Goal: Task Accomplishment & Management: Use online tool/utility

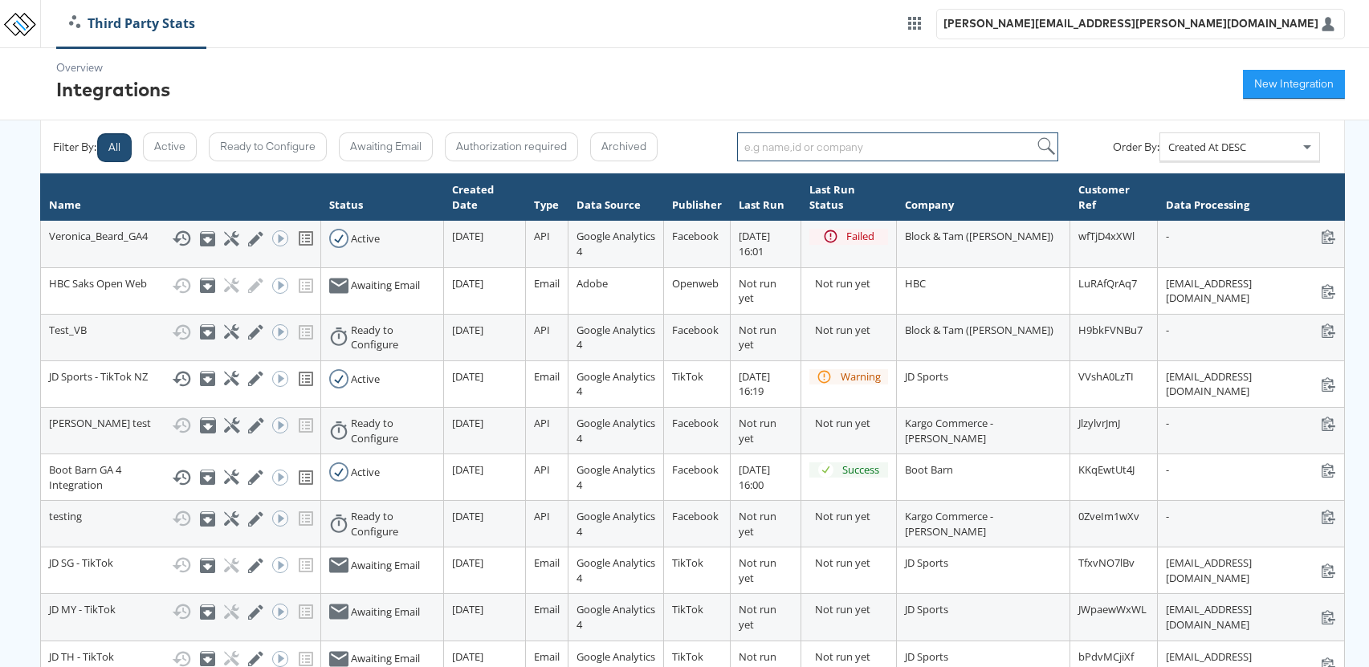
click at [793, 151] on input "search" at bounding box center [897, 146] width 321 height 29
type input "neiman"
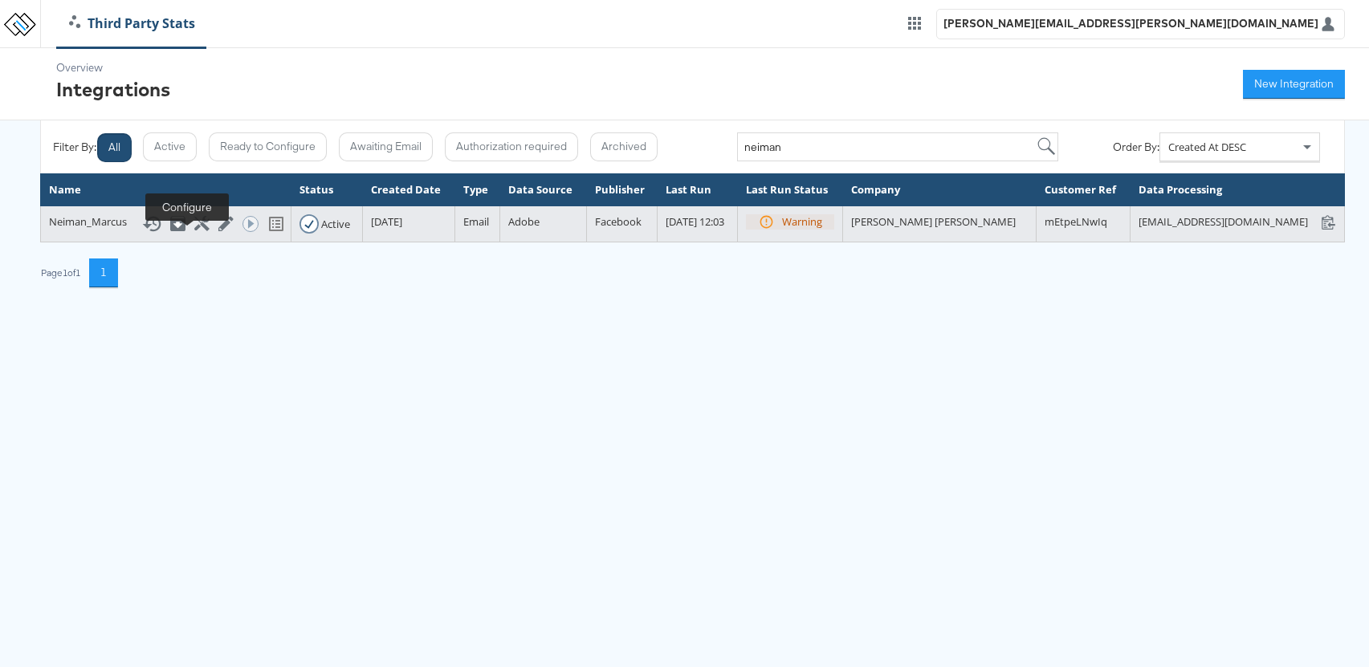
click at [194, 231] on icon at bounding box center [201, 223] width 15 height 15
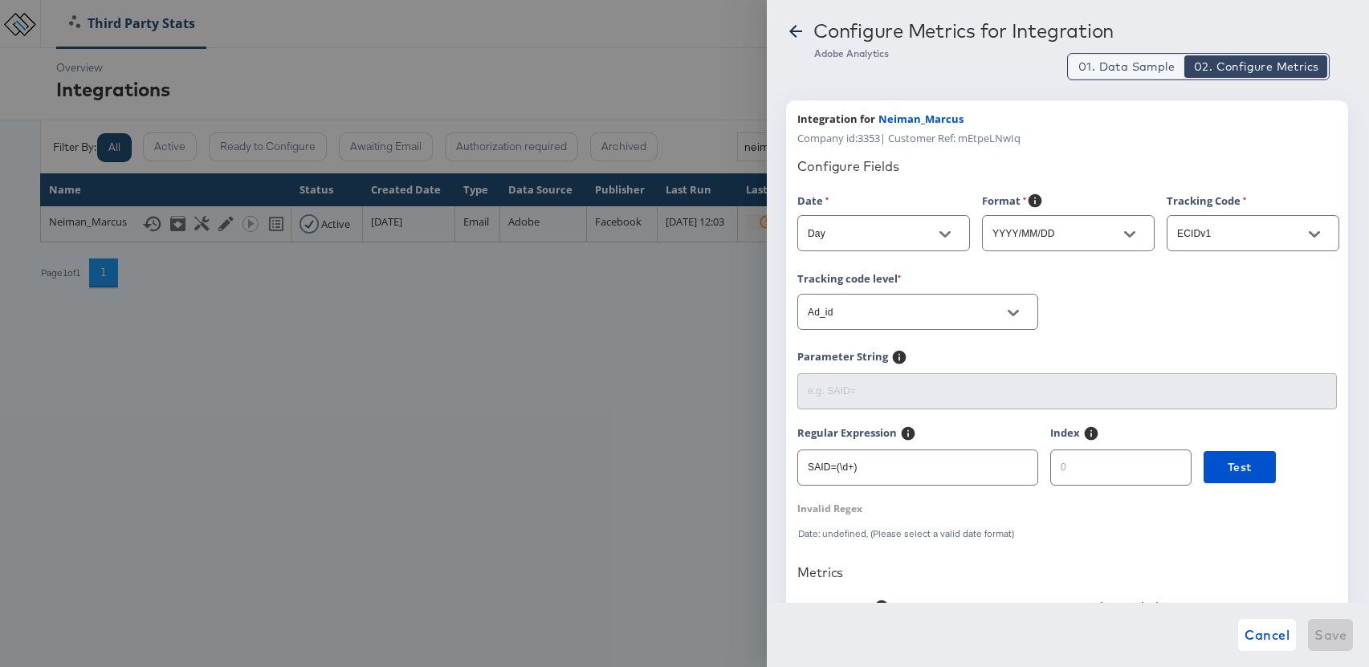
click at [1134, 74] on span "01. Data Sample" at bounding box center [1126, 67] width 96 height 16
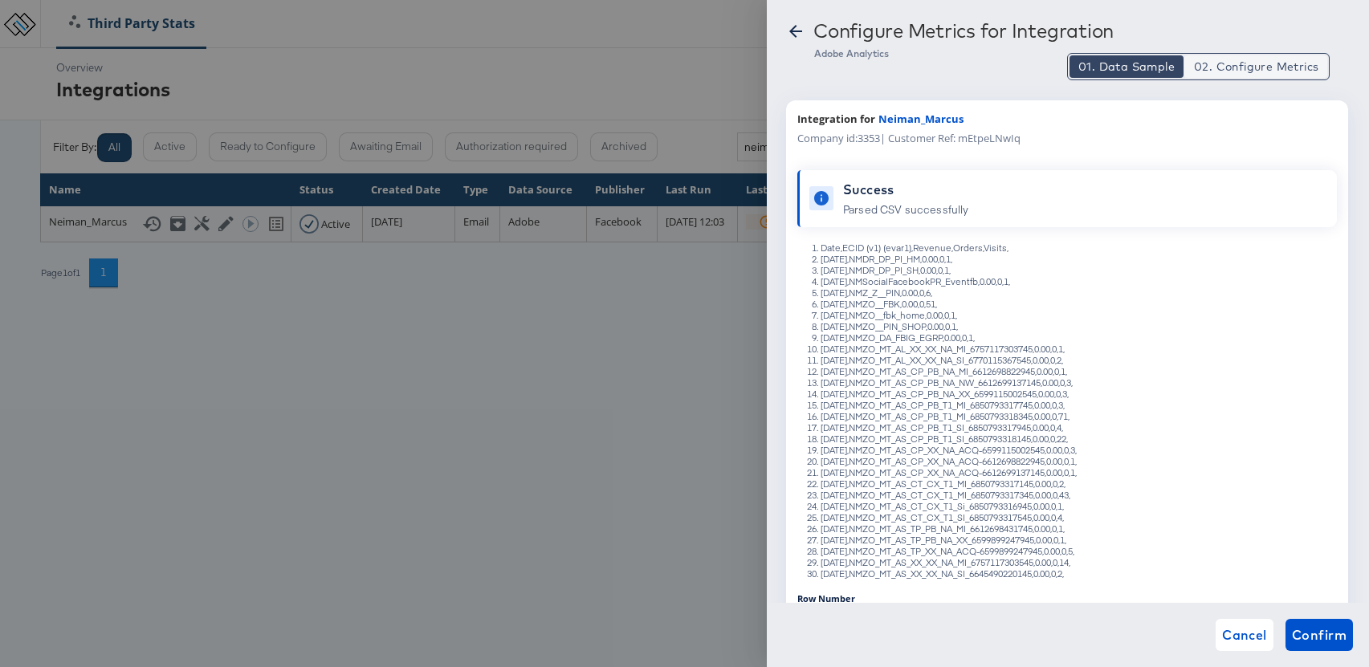
click at [1278, 67] on span "02. Configure Metrics" at bounding box center [1256, 67] width 124 height 16
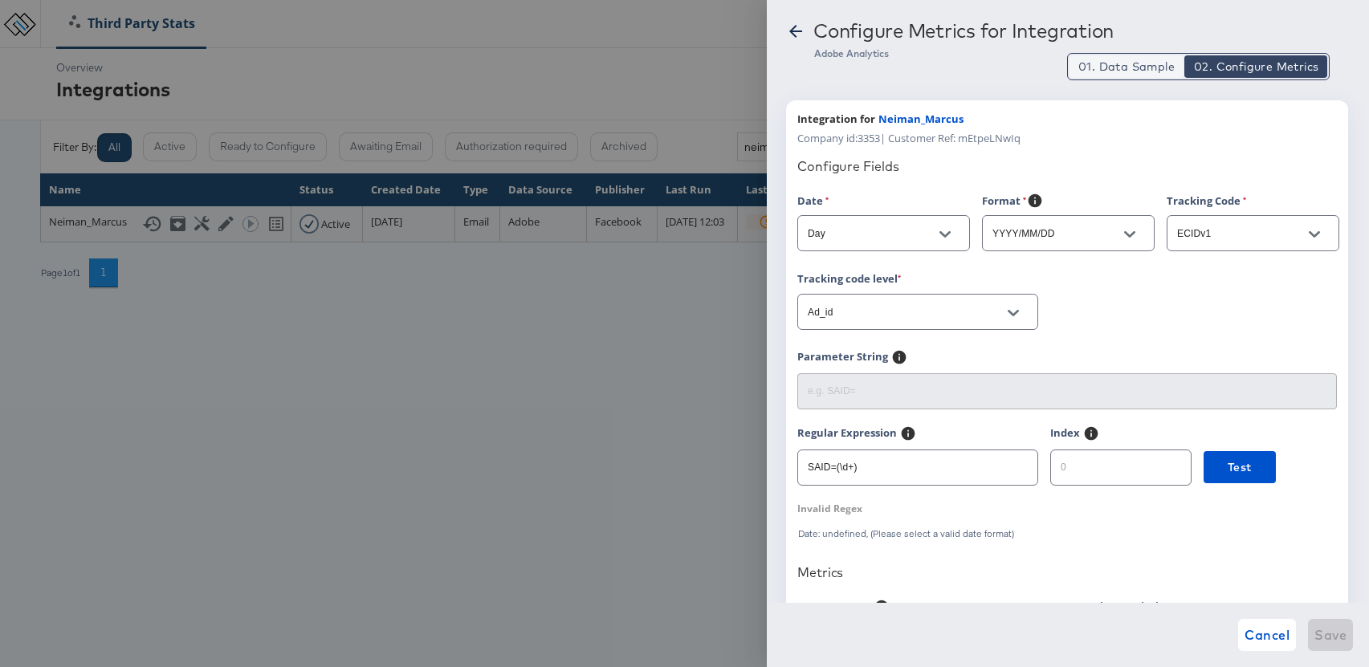
click at [1143, 68] on span "01. Data Sample" at bounding box center [1126, 67] width 96 height 16
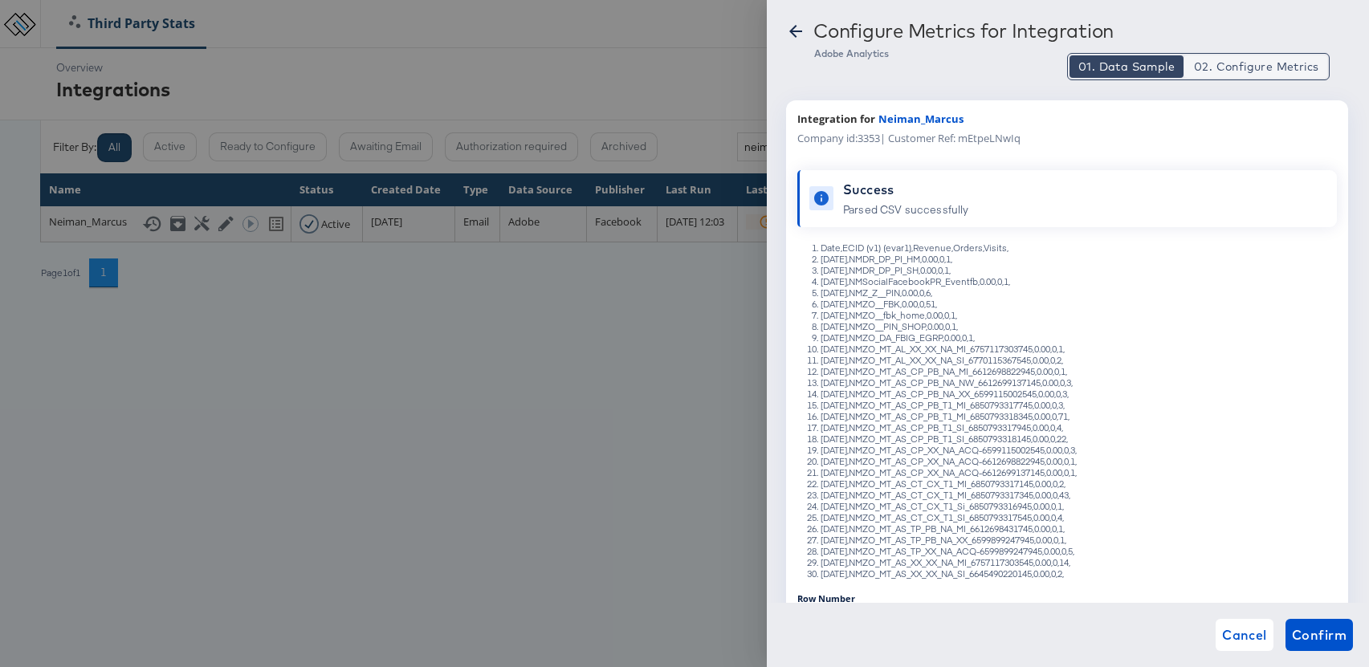
click at [1237, 59] on span "02. Configure Metrics" at bounding box center [1256, 67] width 124 height 16
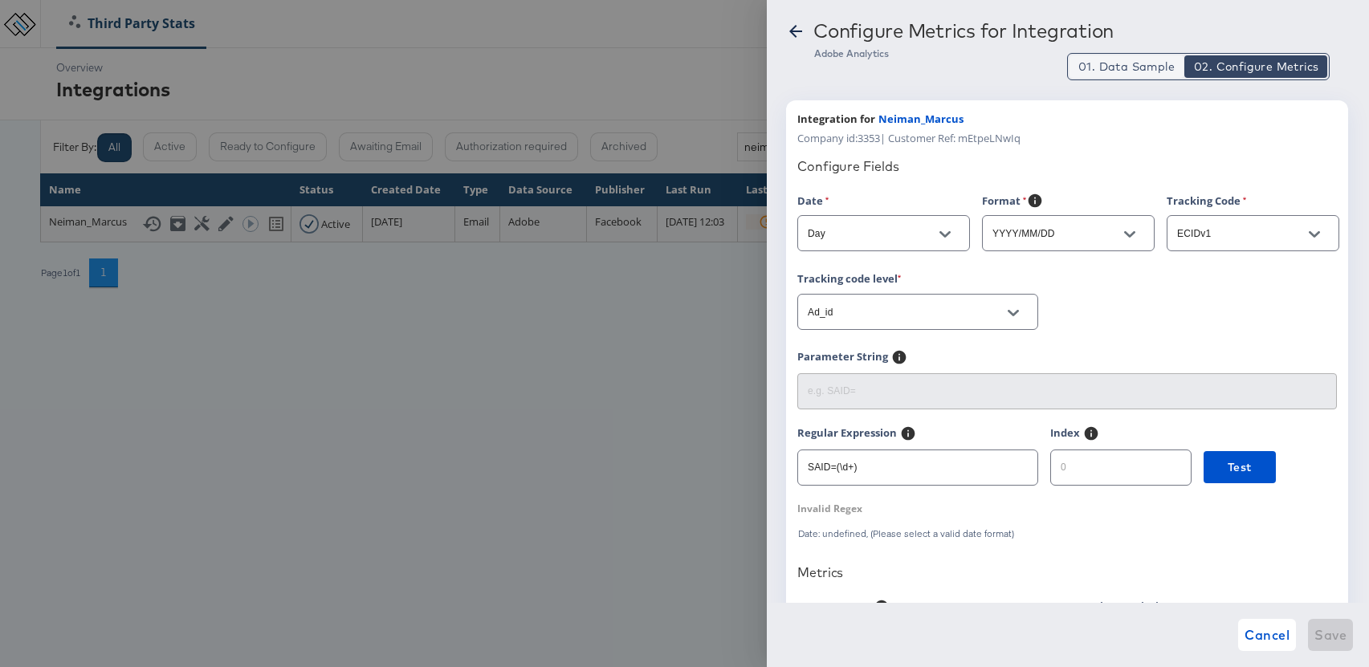
click at [1109, 71] on span "01. Data Sample" at bounding box center [1126, 67] width 96 height 16
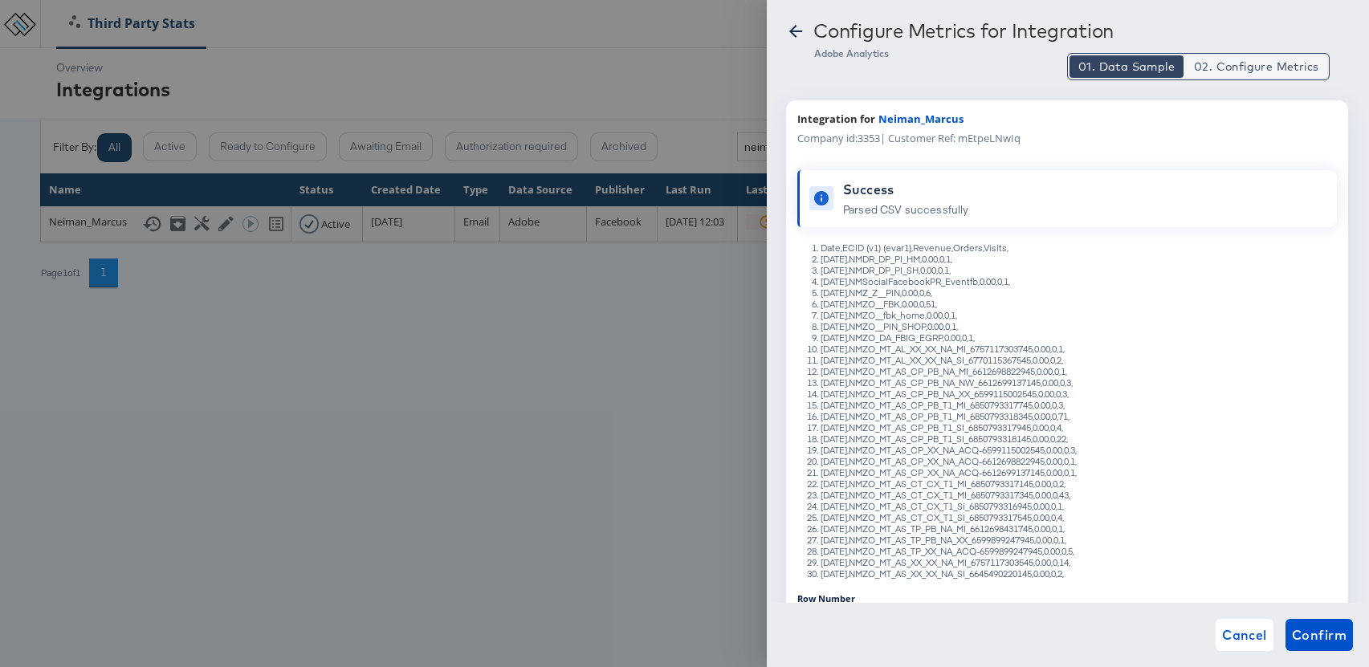
click at [1248, 77] on button "02. Configure Metrics" at bounding box center [1255, 66] width 143 height 22
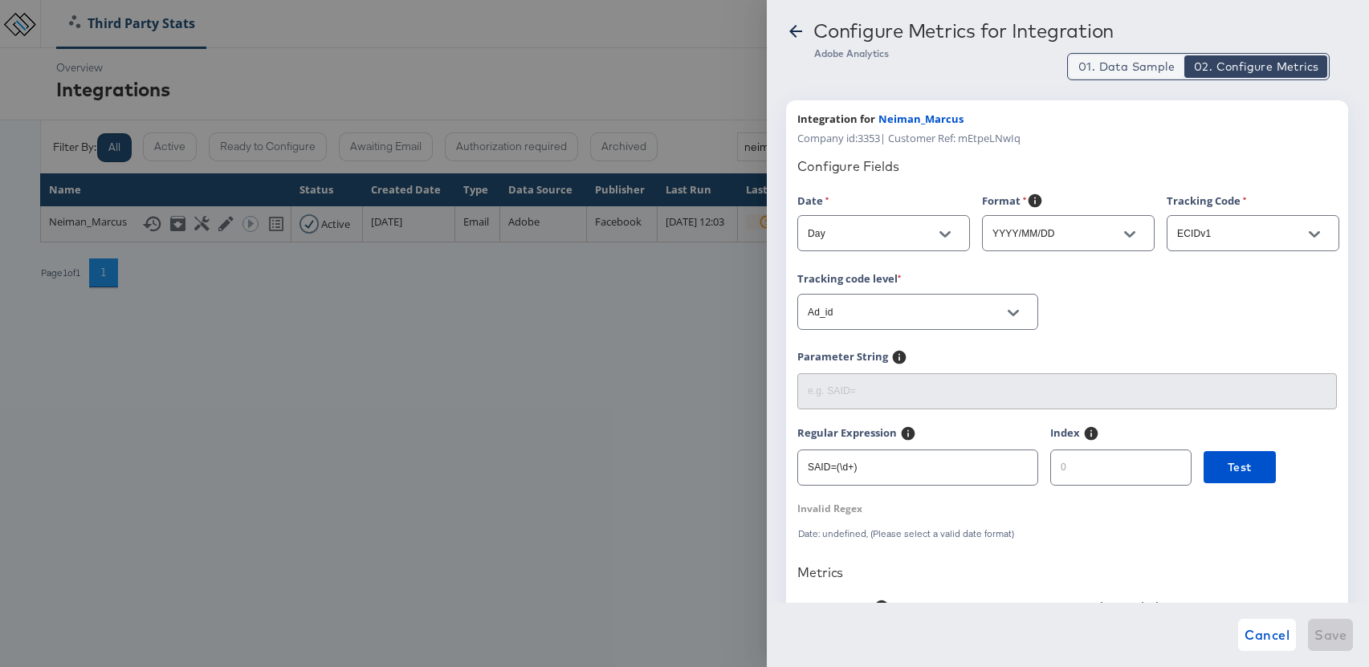
click at [1124, 69] on span "01. Data Sample" at bounding box center [1126, 67] width 96 height 16
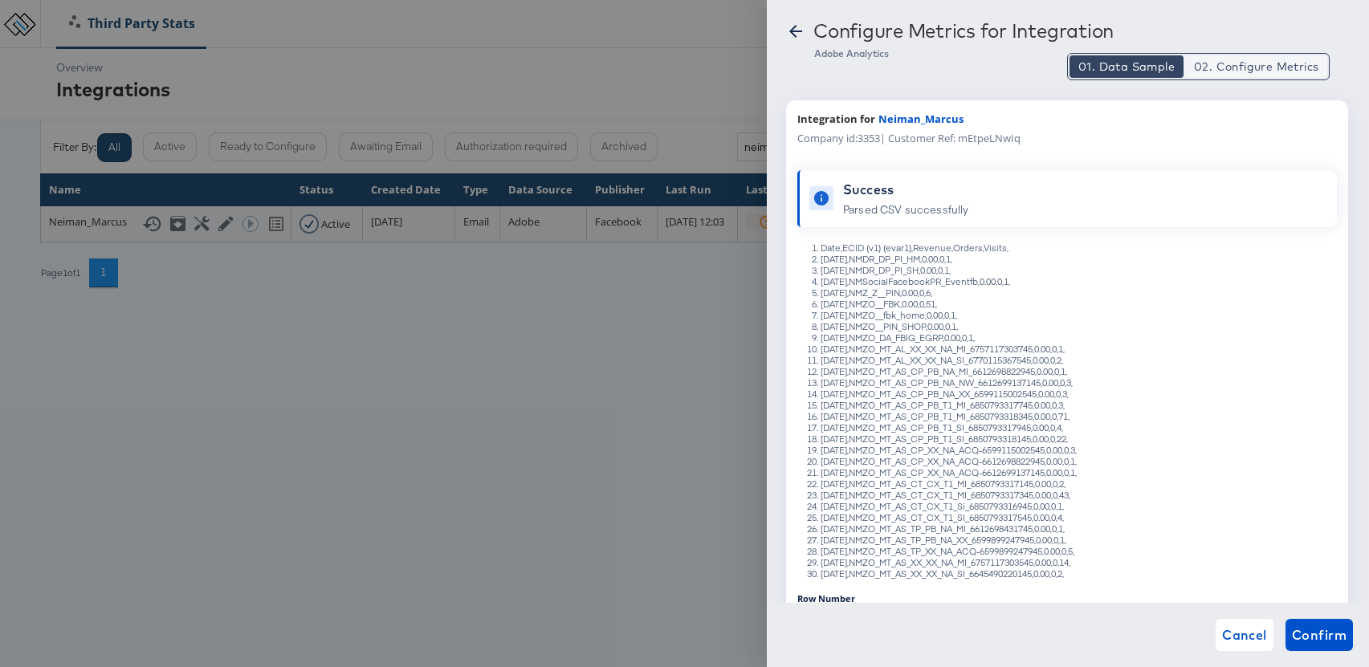
click at [1231, 61] on span "02. Configure Metrics" at bounding box center [1256, 67] width 124 height 16
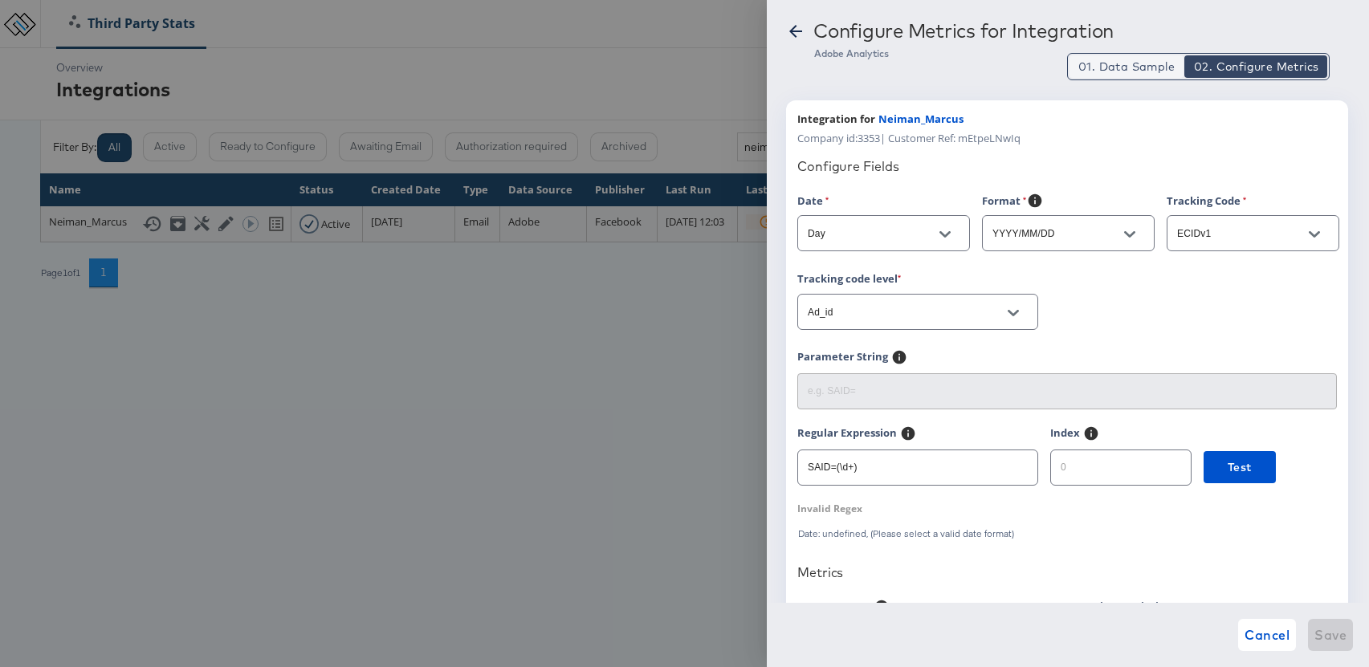
click at [1121, 67] on span "01. Data Sample" at bounding box center [1126, 67] width 96 height 16
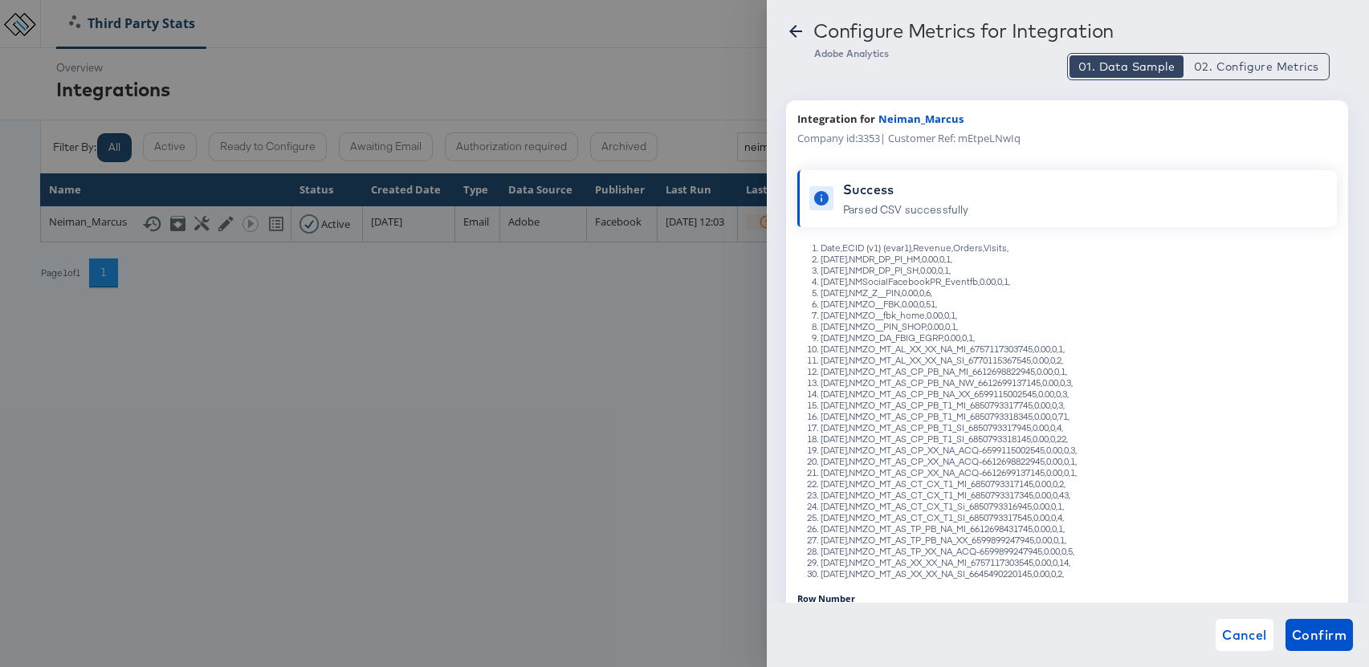
click at [799, 29] on icon at bounding box center [795, 31] width 19 height 19
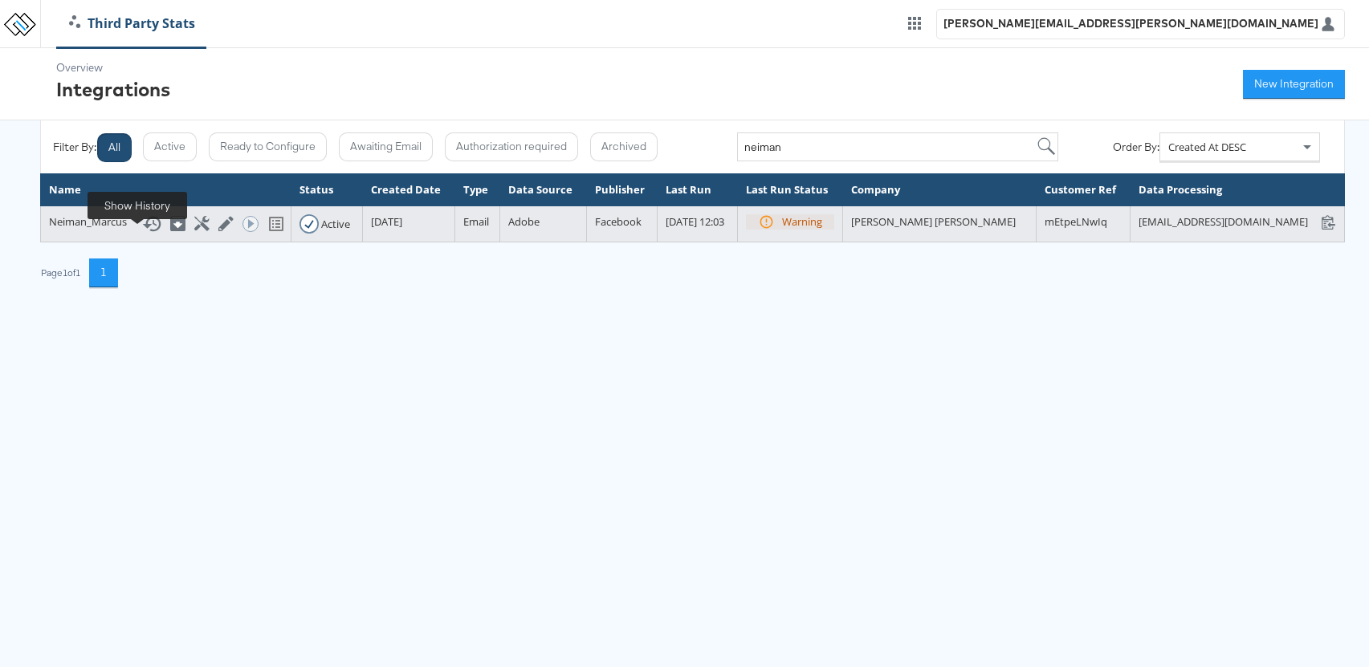
click at [153, 226] on rect at bounding box center [155, 223] width 4 height 3
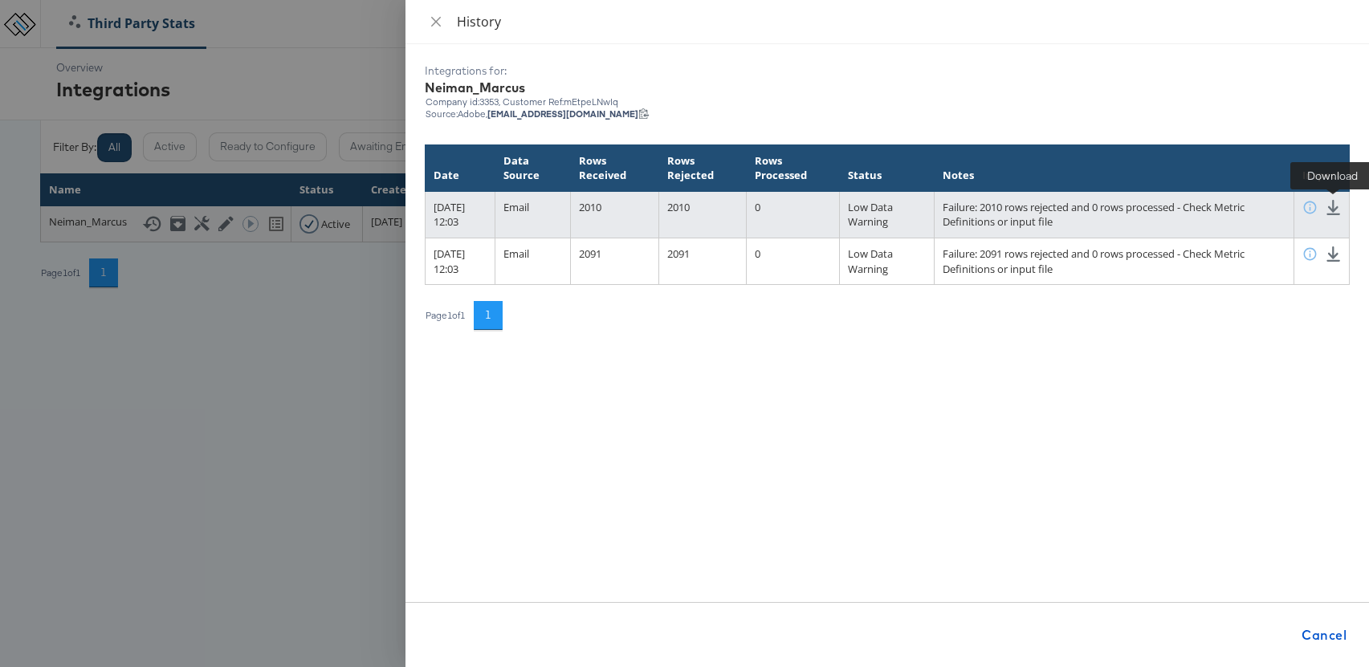
click at [1332, 209] on icon at bounding box center [1332, 207] width 15 height 15
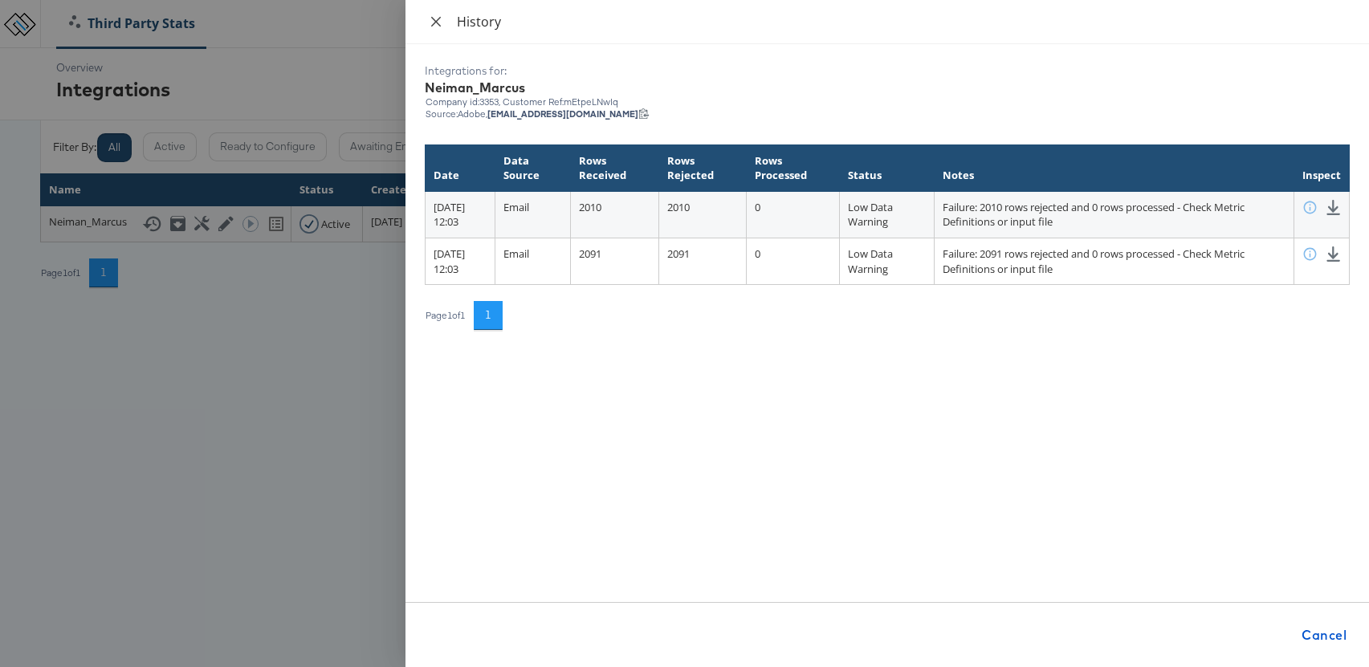
click at [426, 21] on button "Close" at bounding box center [436, 21] width 22 height 15
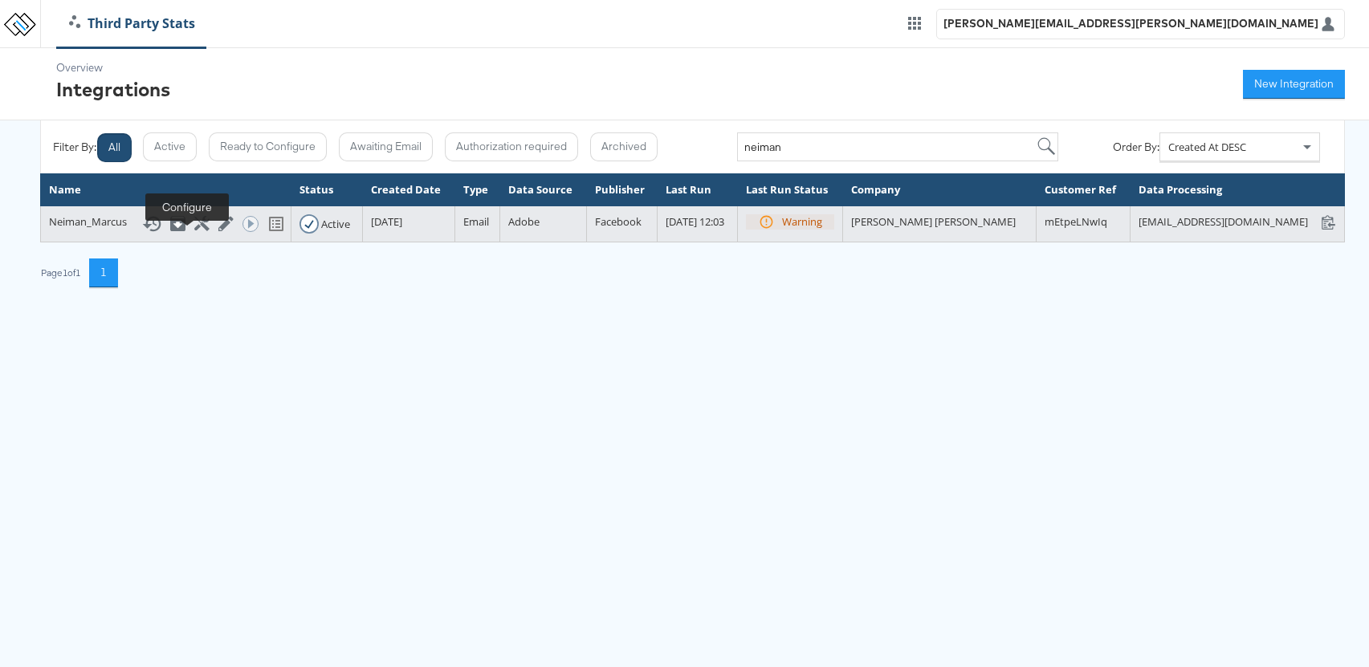
click at [194, 231] on icon at bounding box center [201, 223] width 15 height 15
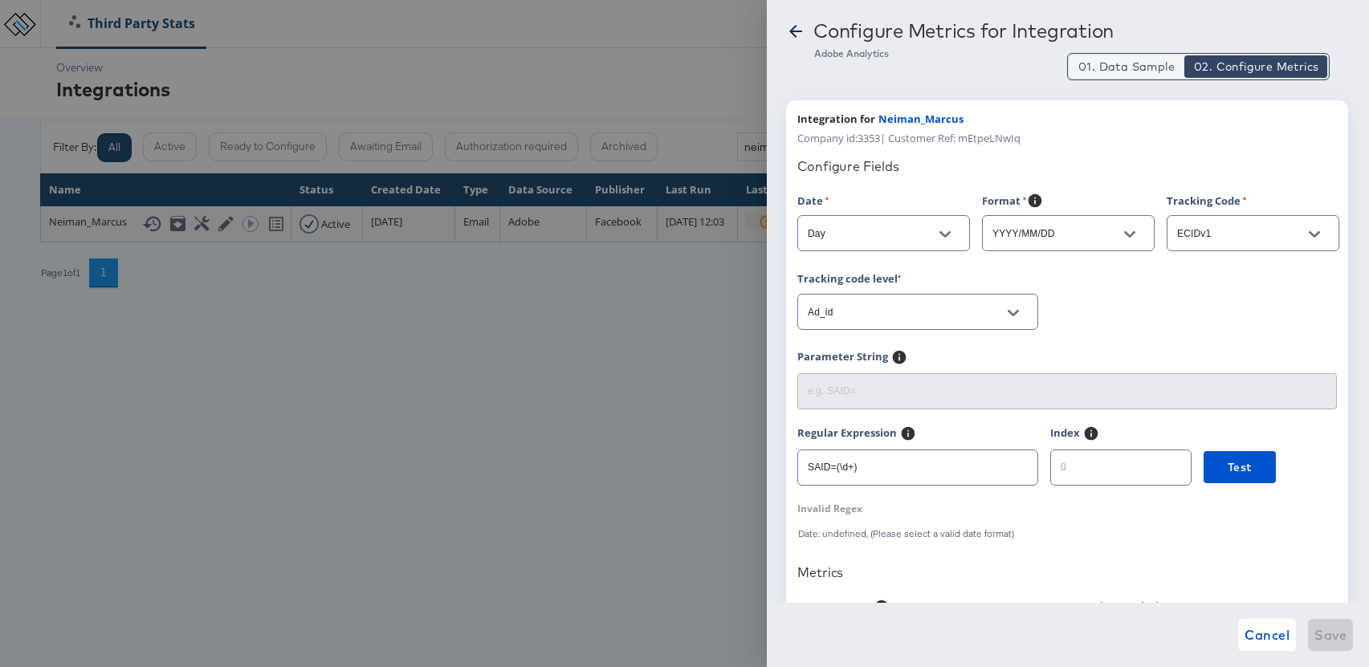
click at [1118, 73] on span "01. Data Sample" at bounding box center [1126, 67] width 96 height 16
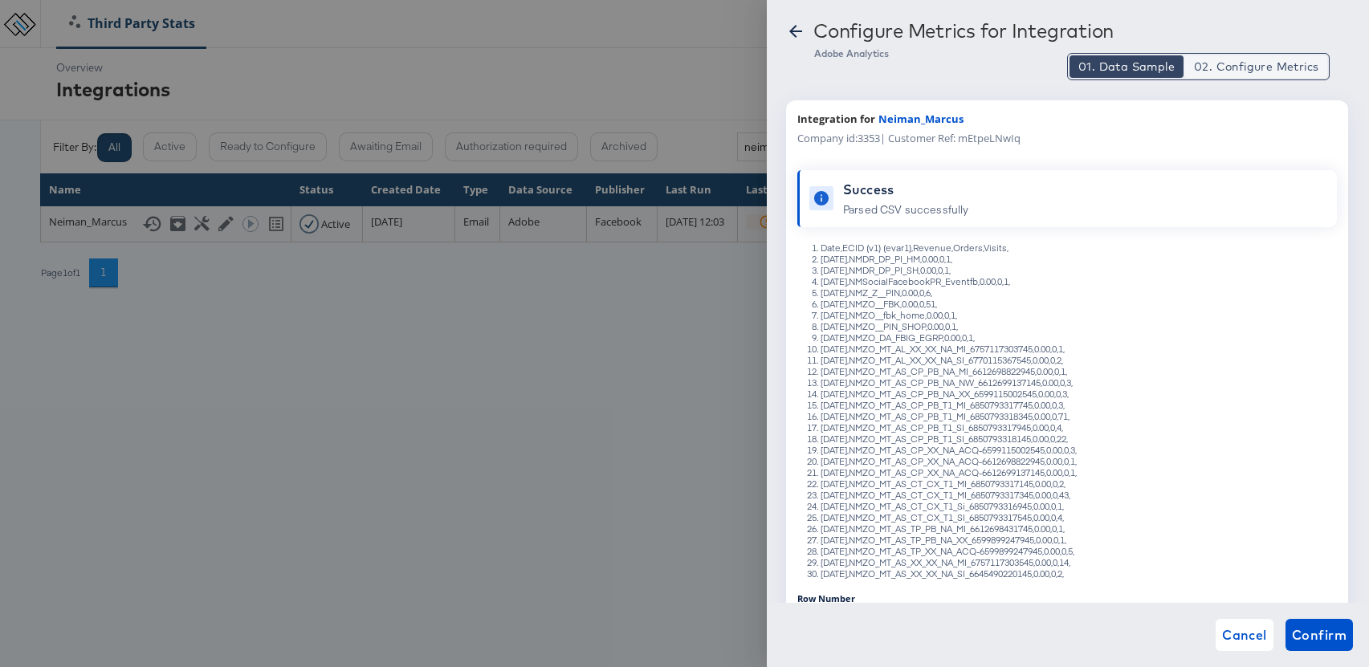
type button "1"
click at [1220, 72] on span "02. Configure Metrics" at bounding box center [1256, 67] width 124 height 16
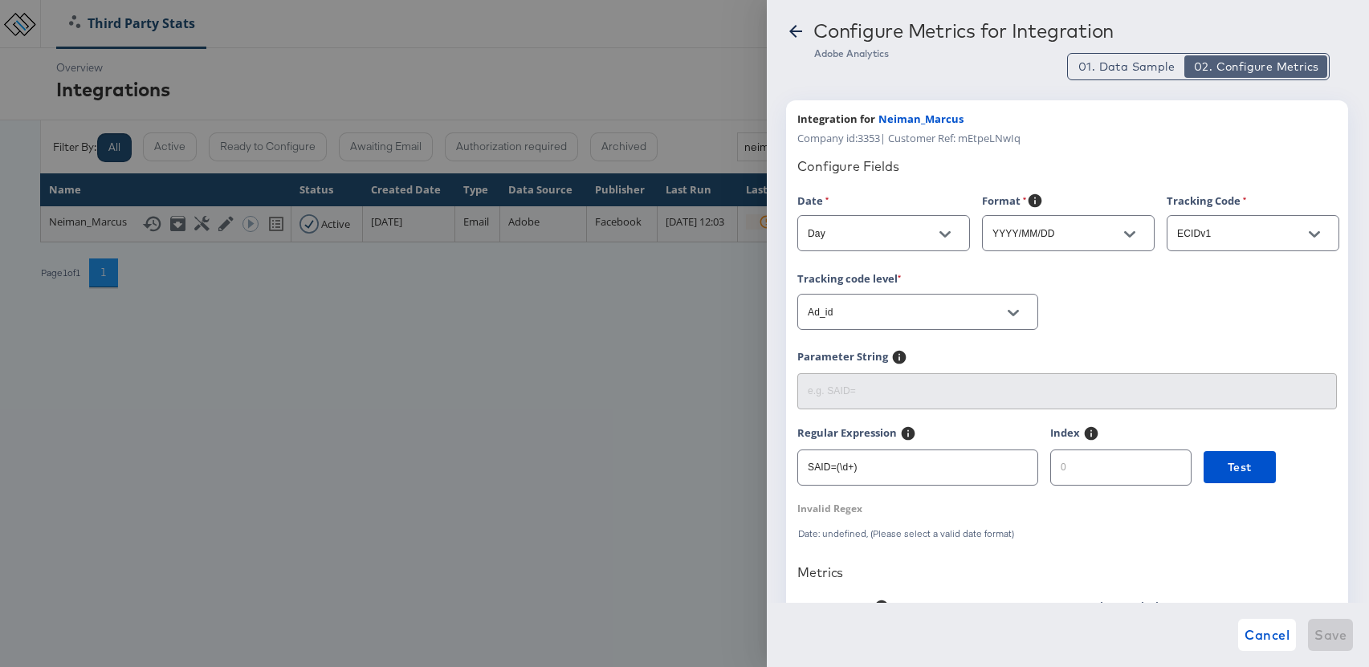
type button "2"
click at [1144, 67] on span "01. Data Sample" at bounding box center [1126, 67] width 96 height 16
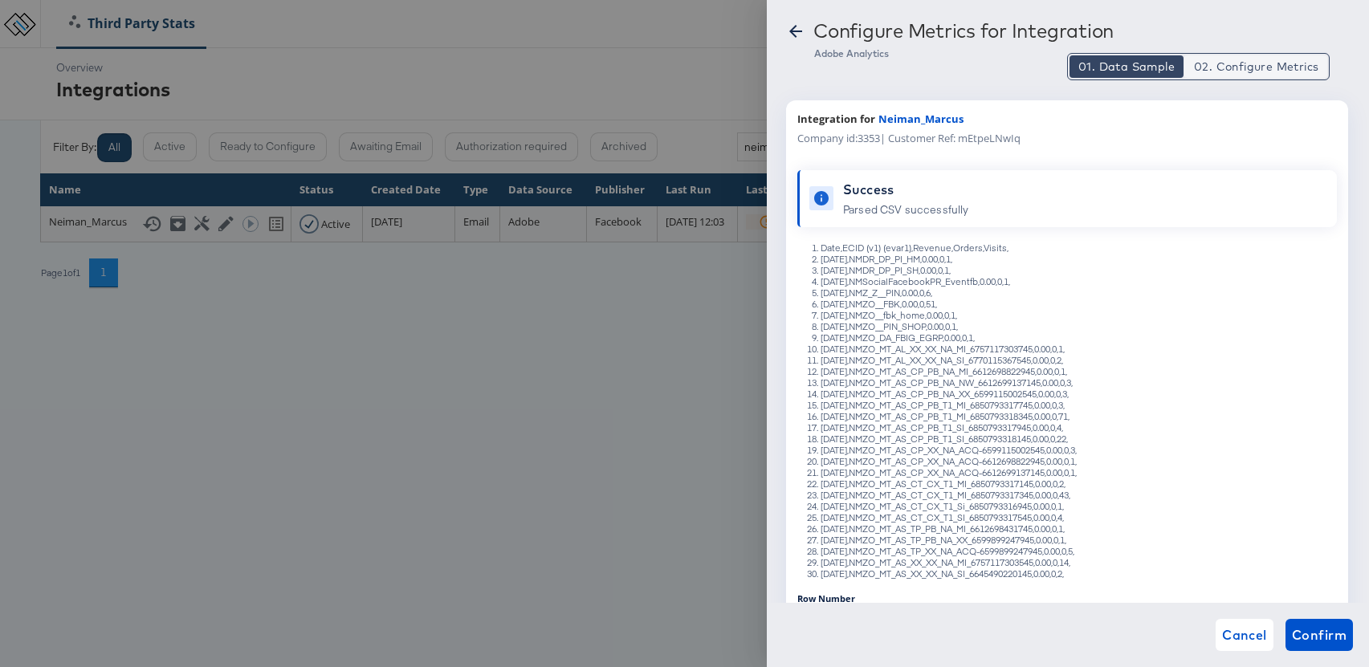
click at [1214, 67] on span "02. Configure Metrics" at bounding box center [1256, 67] width 124 height 16
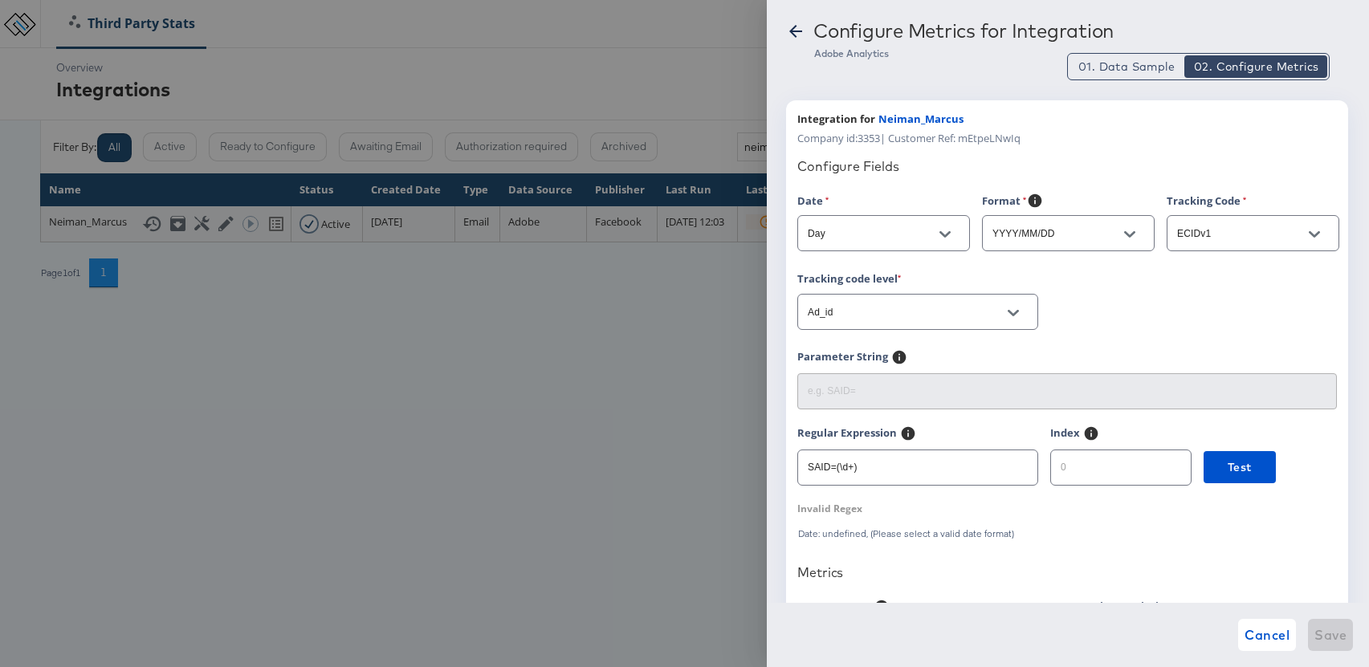
click at [1047, 234] on input "YYYY/MM/DD" at bounding box center [1055, 234] width 133 height 18
click at [796, 34] on icon at bounding box center [795, 31] width 19 height 19
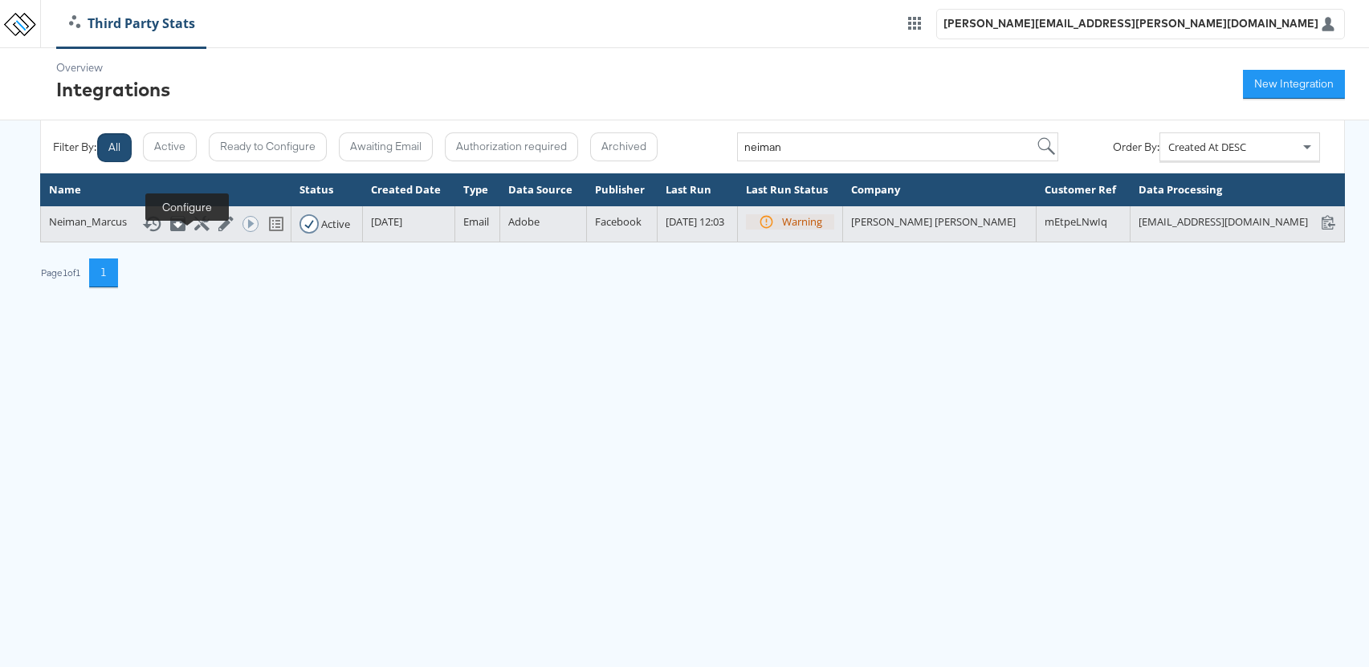
click at [194, 231] on icon at bounding box center [201, 223] width 15 height 15
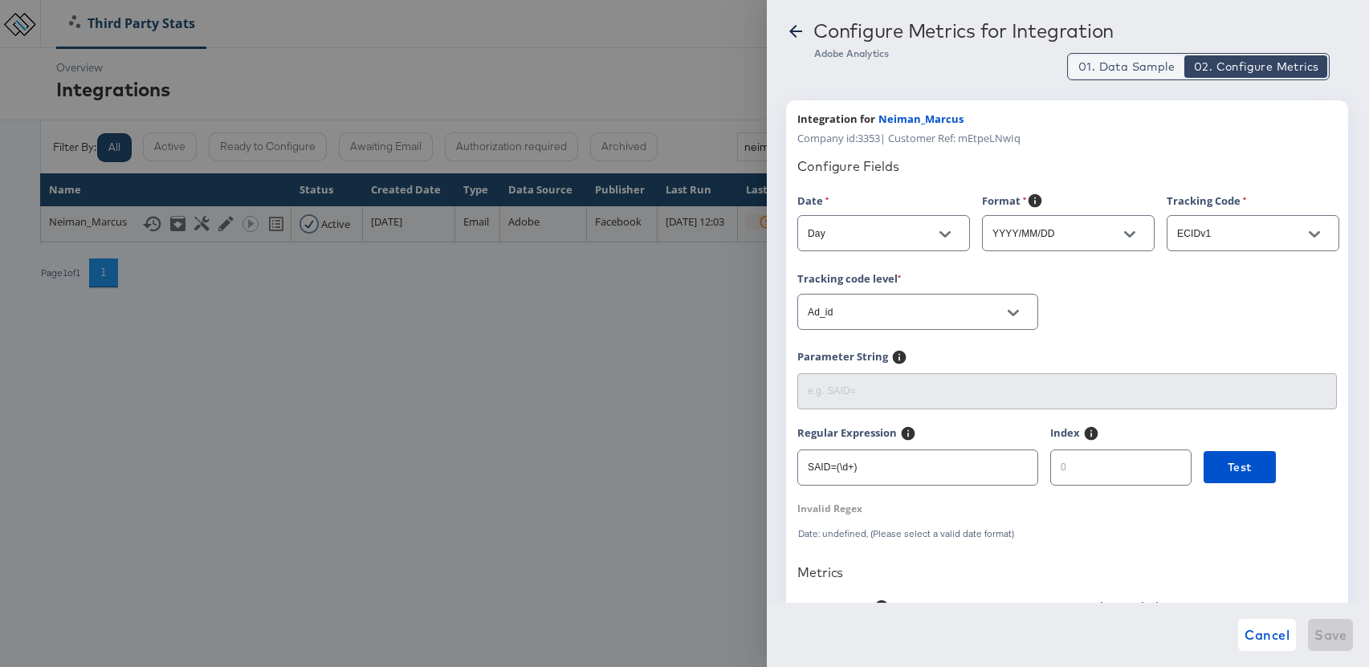
click at [1135, 65] on span "01. Data Sample" at bounding box center [1126, 67] width 96 height 16
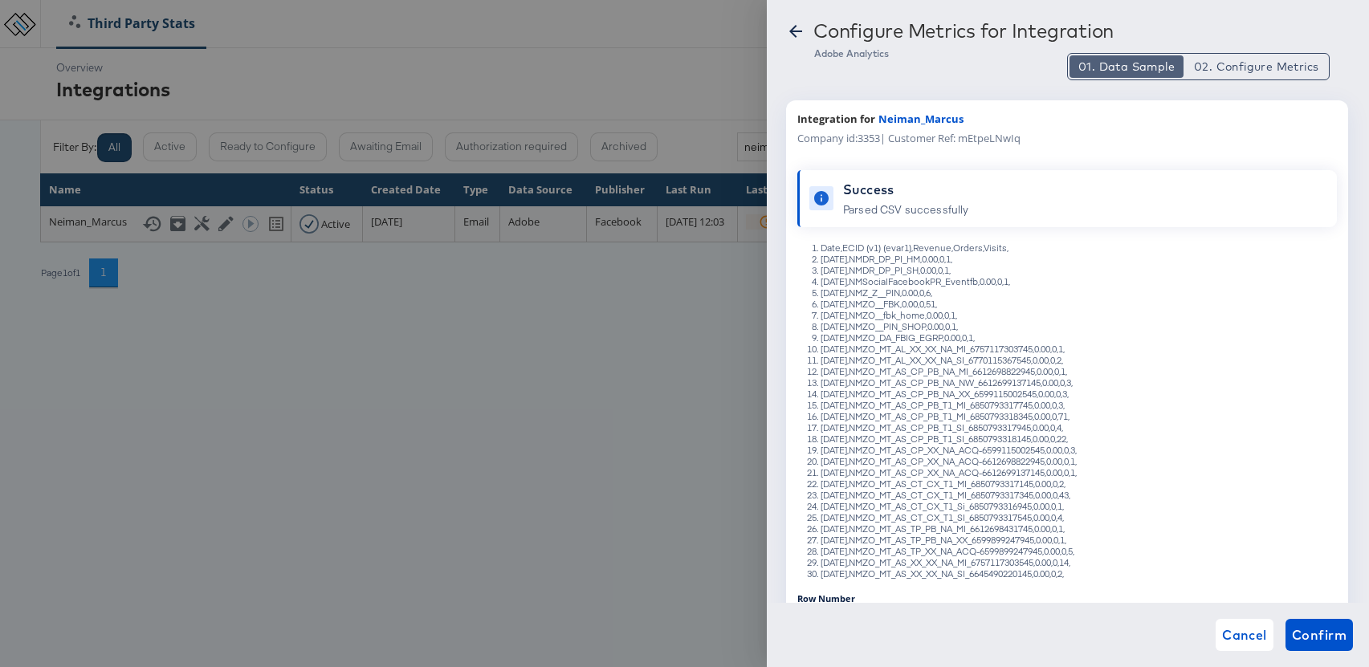
type button "1"
click at [797, 33] on icon at bounding box center [795, 31] width 19 height 19
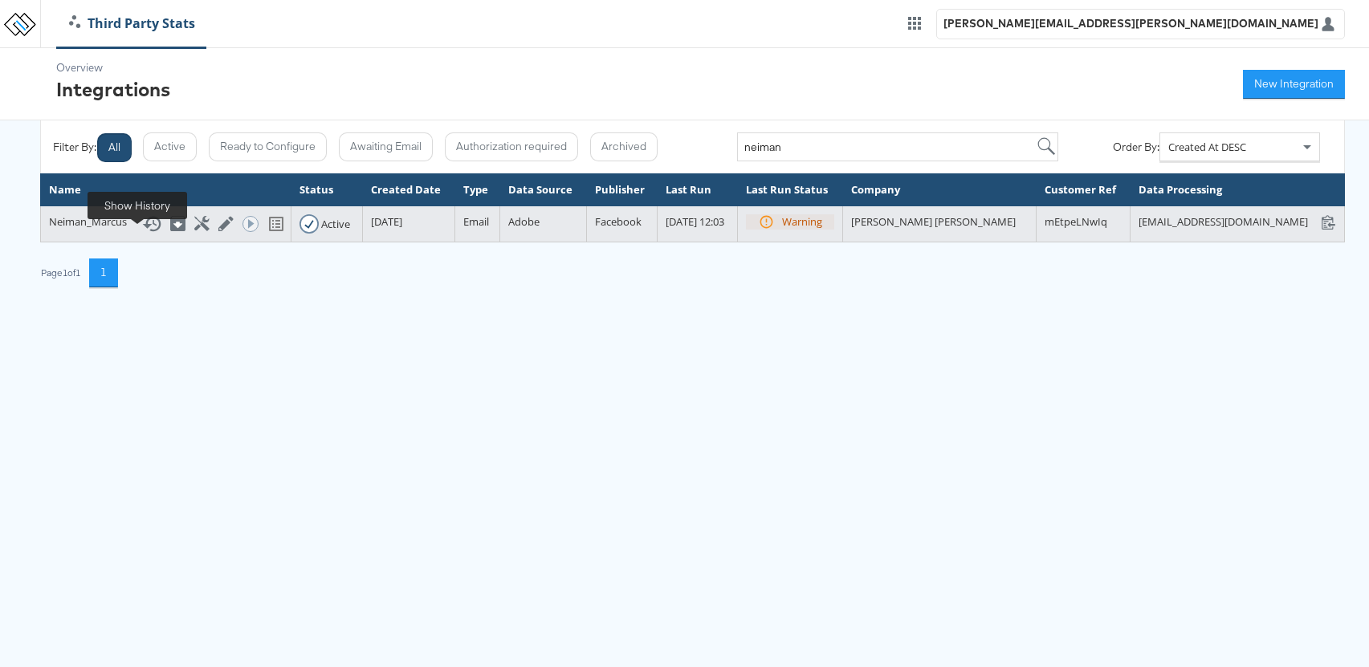
click at [142, 234] on icon at bounding box center [151, 223] width 19 height 19
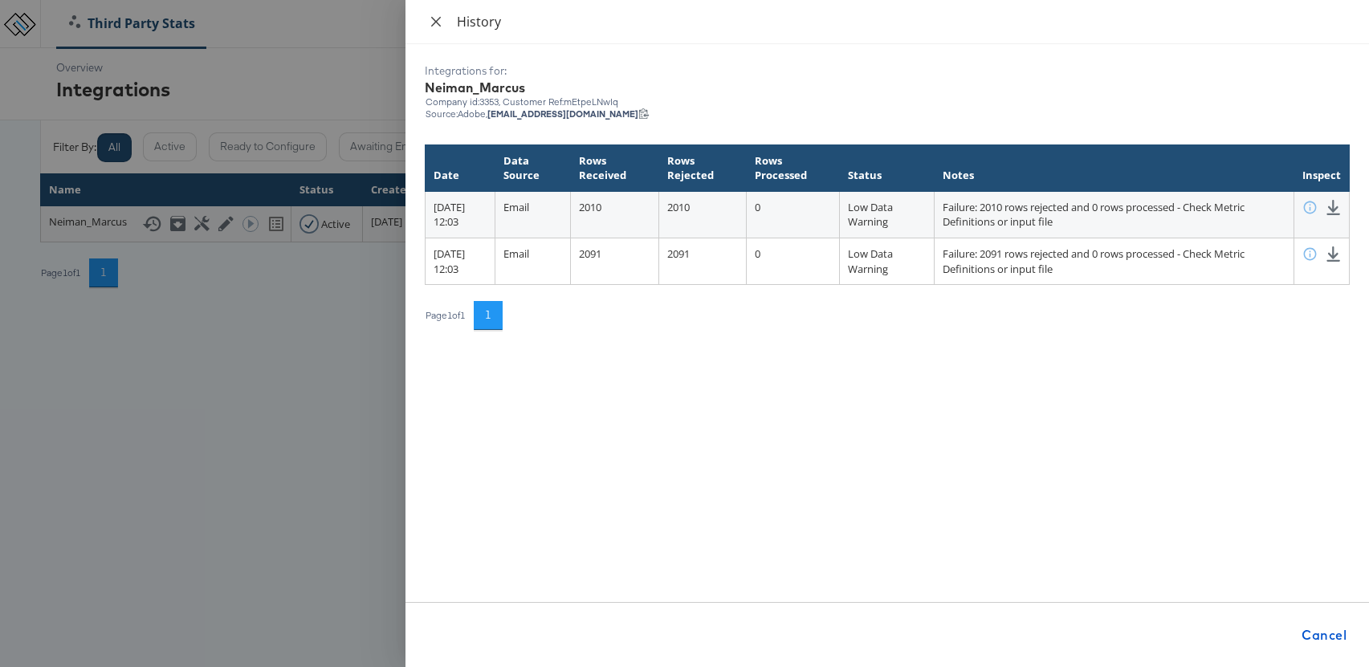
click at [443, 22] on button "Close" at bounding box center [436, 21] width 22 height 15
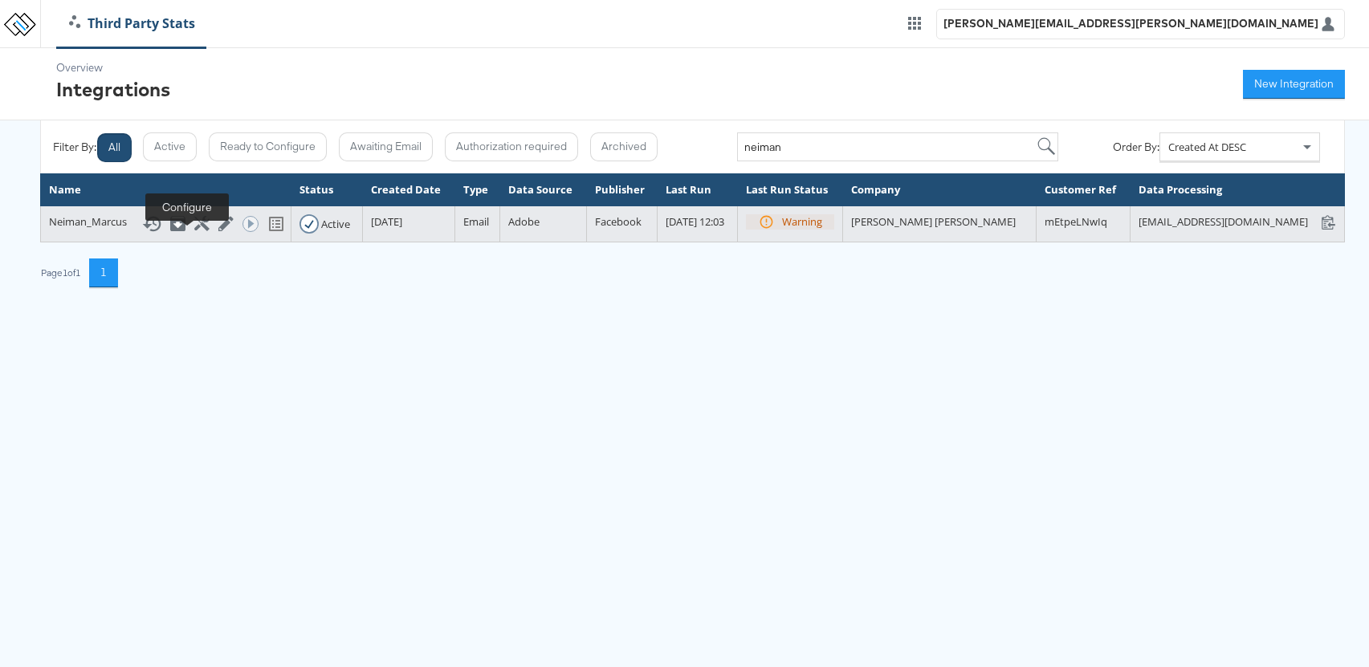
click at [194, 231] on icon at bounding box center [201, 223] width 15 height 15
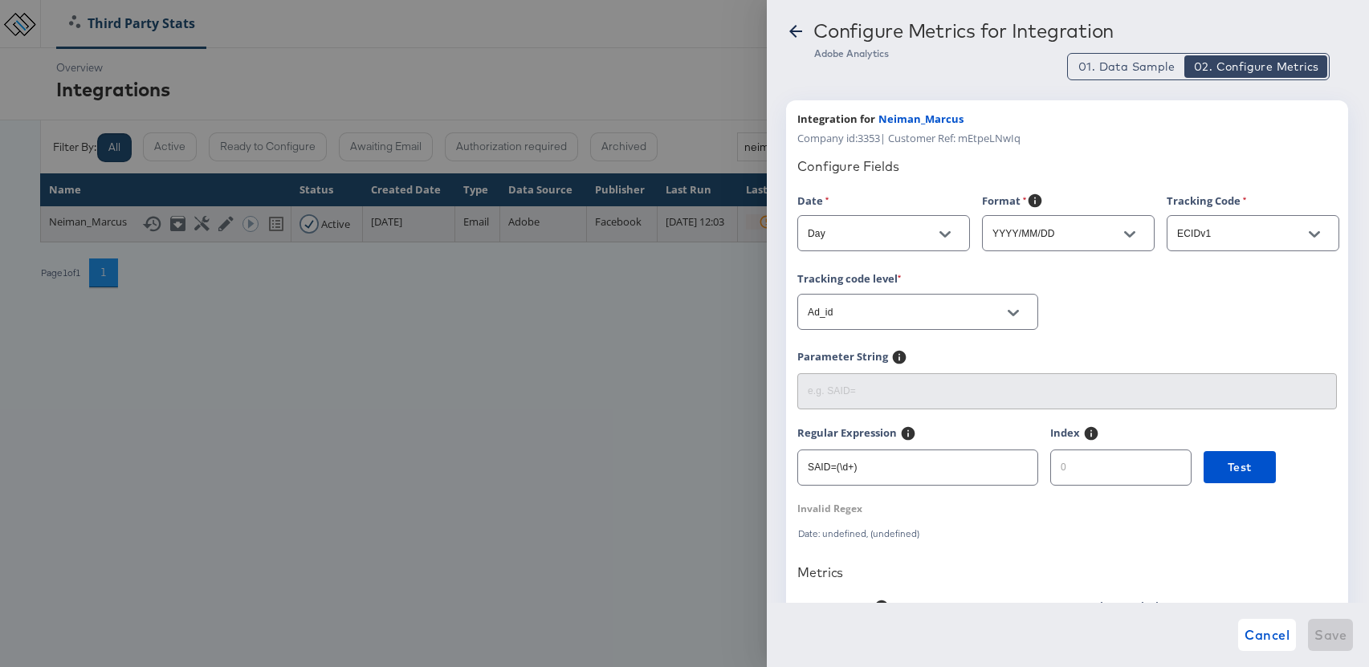
click at [187, 239] on body "Third Party Stats anusha.narayanan@kargo.com Overview Integrations New Integrat…" at bounding box center [684, 143] width 1369 height 287
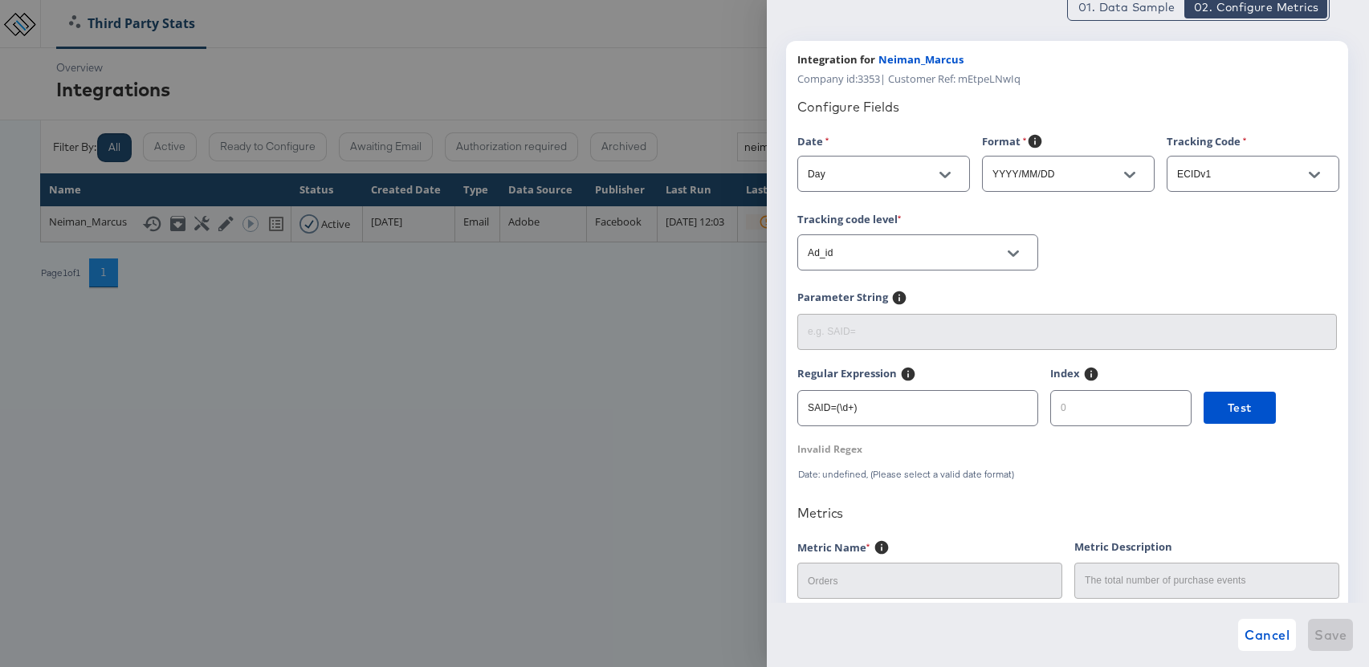
scroll to position [71, 0]
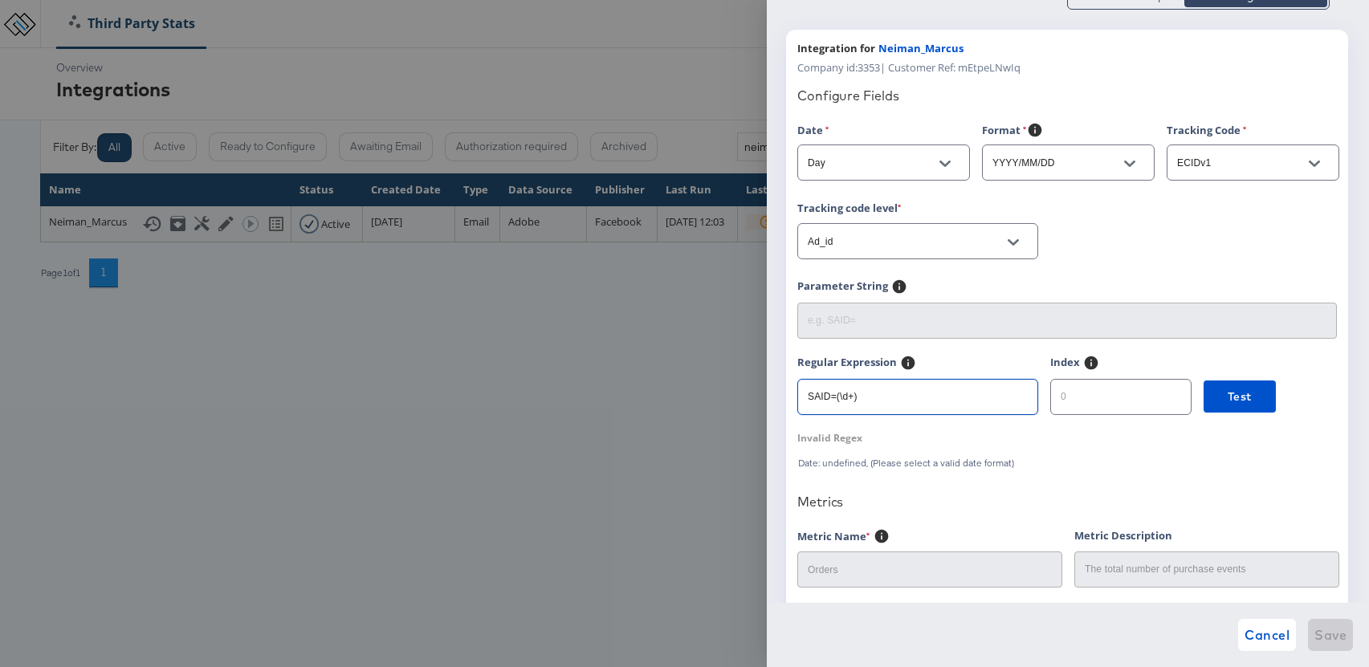
drag, startPoint x: 866, startPoint y: 395, endPoint x: 772, endPoint y: 397, distance: 94.0
click at [772, 397] on div "Configure Metrics for Integration Adobe Analytics 01. Data Sample 02. Configure…" at bounding box center [1068, 333] width 602 height 667
click at [1229, 398] on span "Test" at bounding box center [1239, 397] width 24 height 20
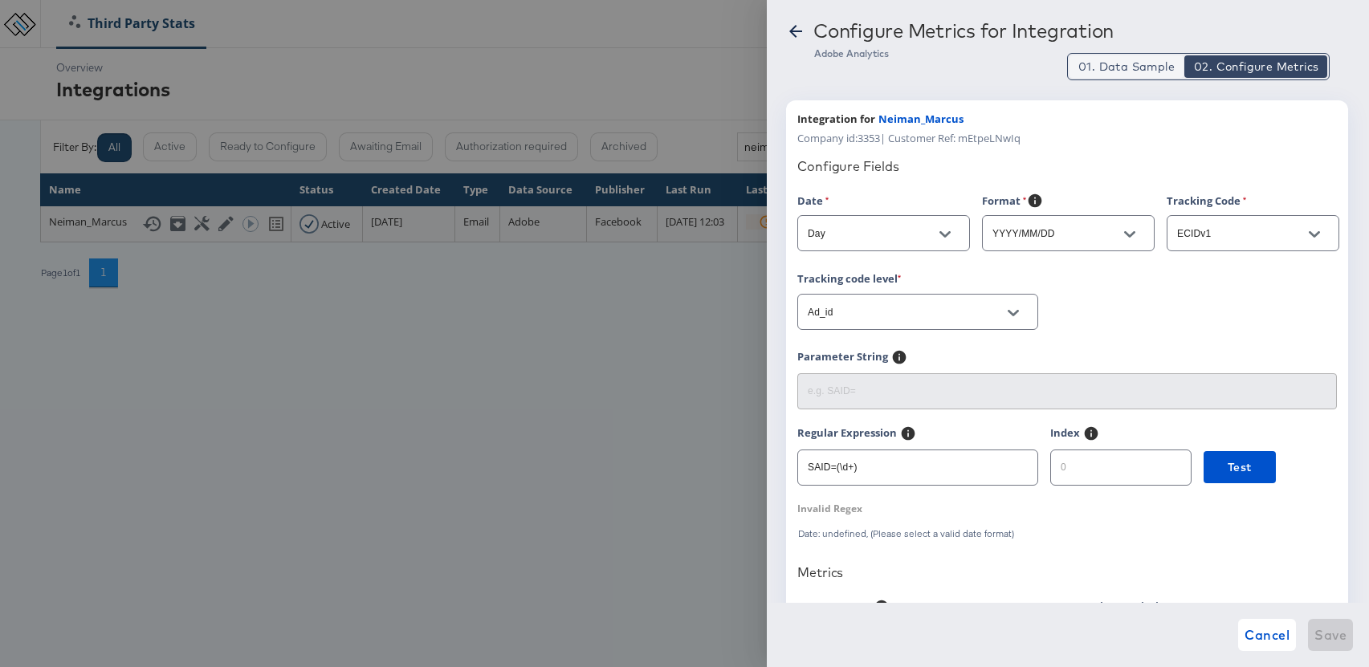
click at [1127, 71] on span "01. Data Sample" at bounding box center [1126, 67] width 96 height 16
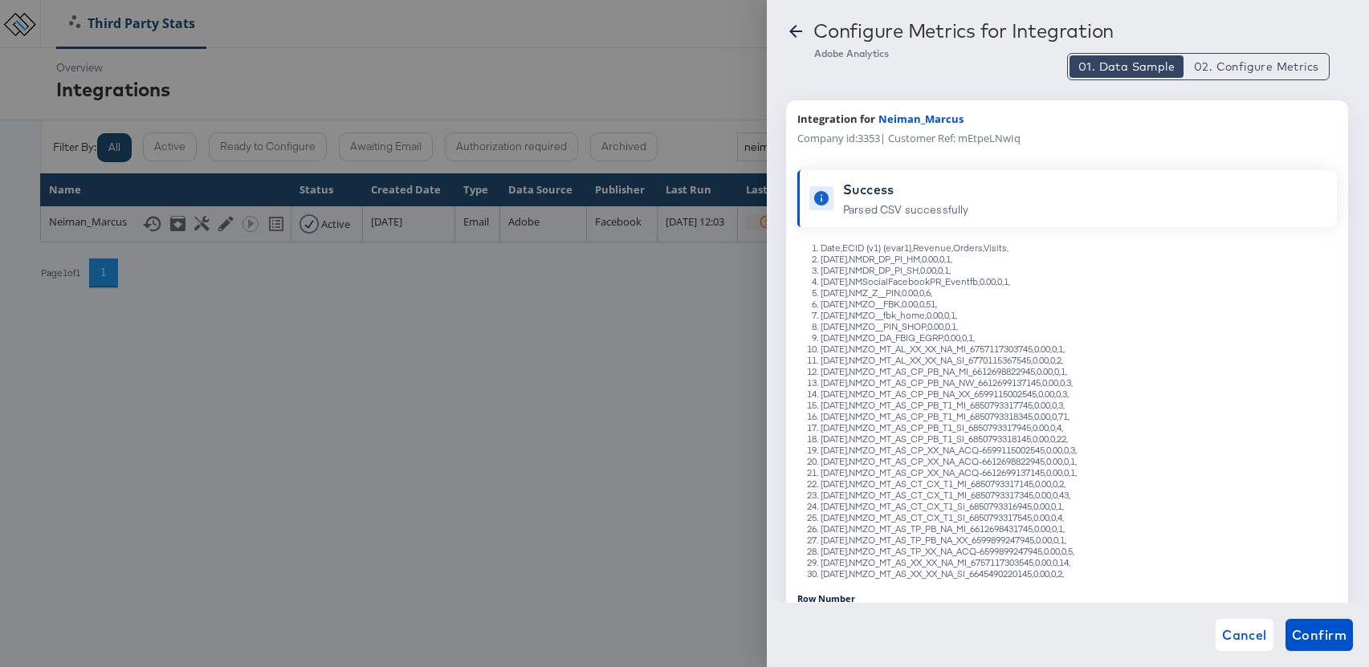
drag, startPoint x: 906, startPoint y: 259, endPoint x: 981, endPoint y: 258, distance: 74.7
click at [981, 258] on li "September 30, 2025,NMDR_DP_PI_HM,0.00,0,1," at bounding box center [1082, 259] width 525 height 11
copy li "NMDR_DP_PI_HM"
click at [977, 269] on li "September 30, 2025,NMDR_DP_PI_SH,0.00,0,1," at bounding box center [1082, 270] width 525 height 11
drag, startPoint x: 1019, startPoint y: 259, endPoint x: 820, endPoint y: 257, distance: 199.1
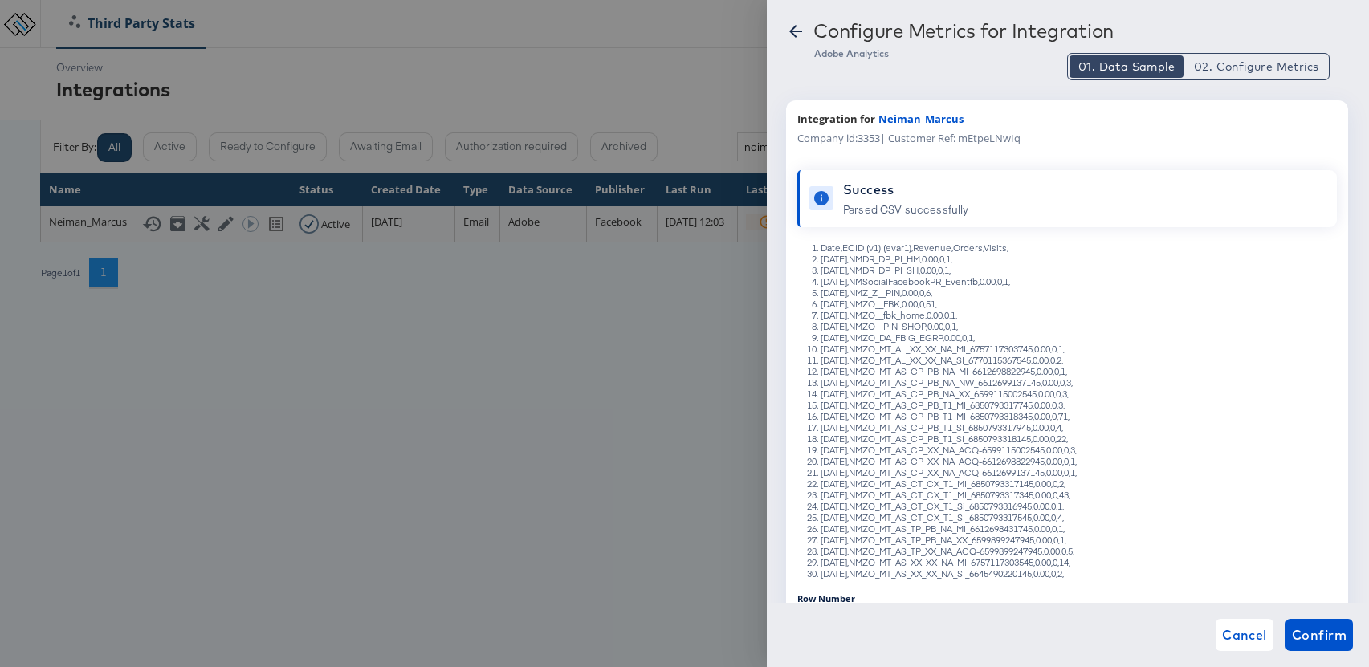
click at [820, 257] on li "September 30, 2025,NMDR_DP_PI_HM,0.00,0,1," at bounding box center [1082, 259] width 525 height 11
copy li "September 30, 2025,NMDR_DP_PI_HM,0.00,0,1,"
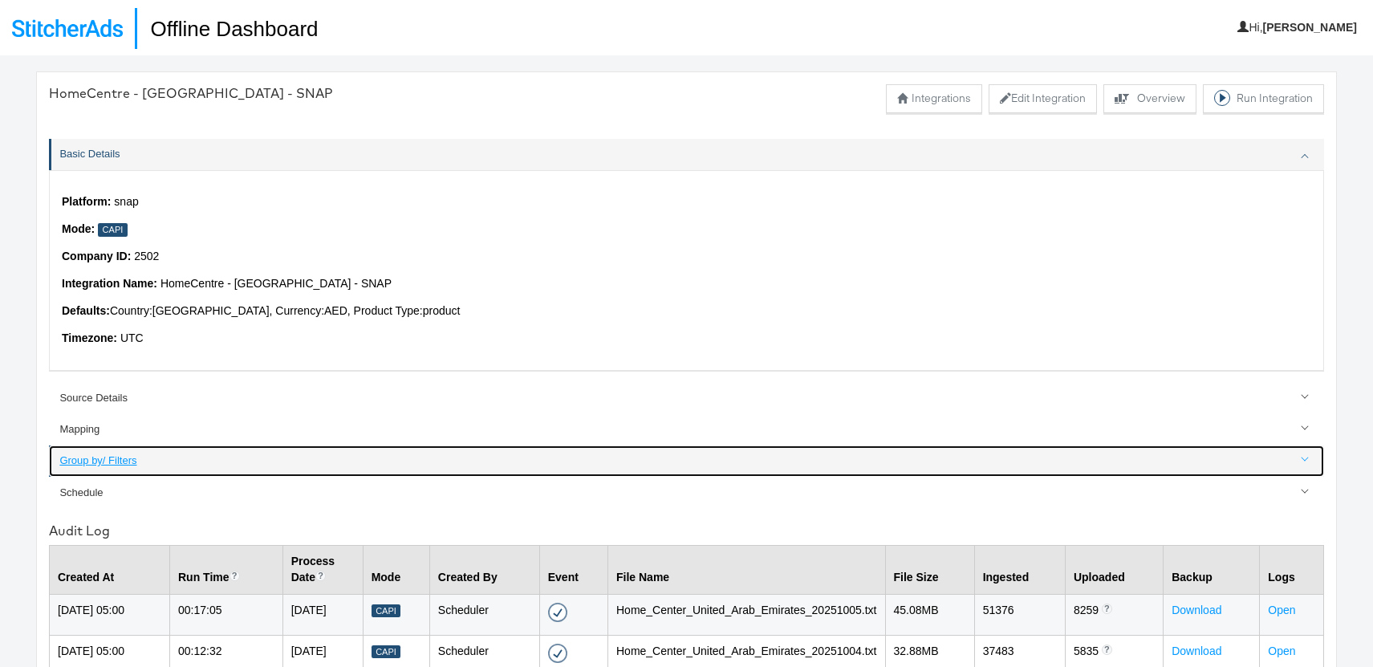
click at [108, 462] on div "Group by/ Filters" at bounding box center [687, 461] width 1256 height 15
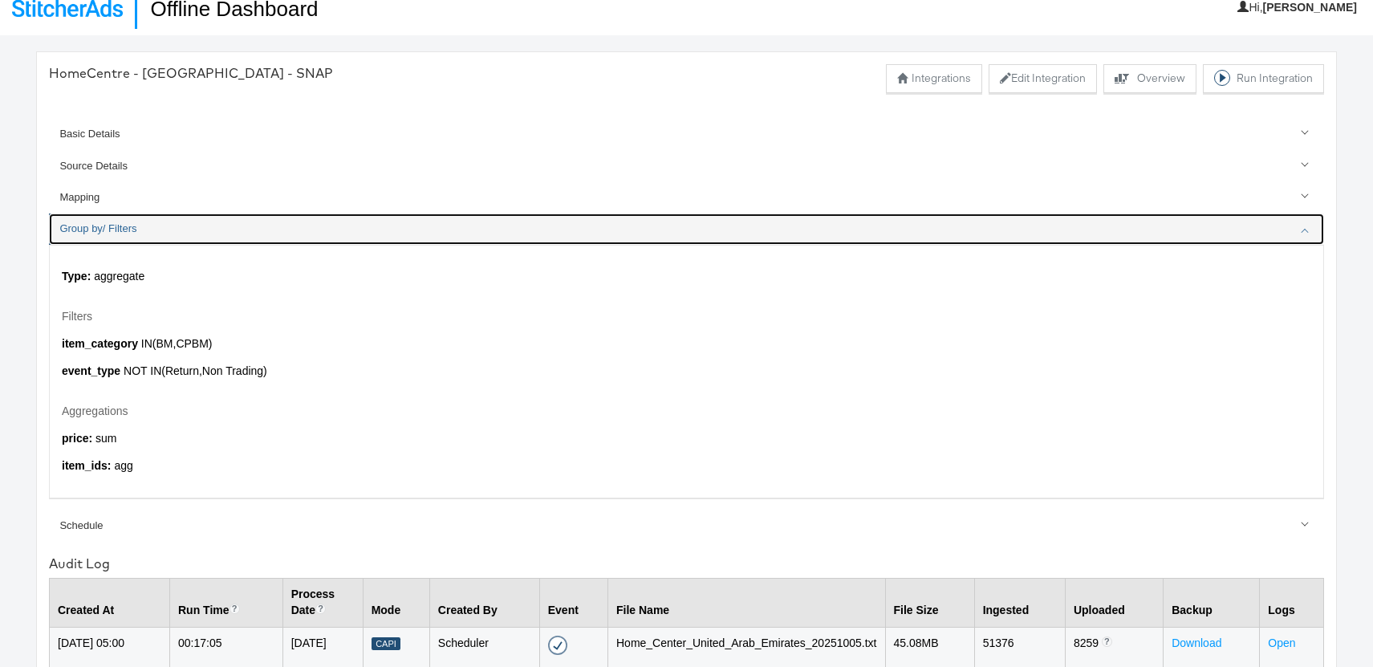
scroll to position [6, 0]
